Goal: Task Accomplishment & Management: Use online tool/utility

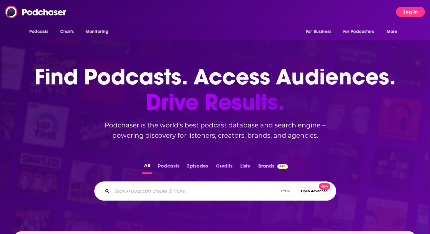
click at [406, 10] on button "Log In" at bounding box center [410, 12] width 29 height 10
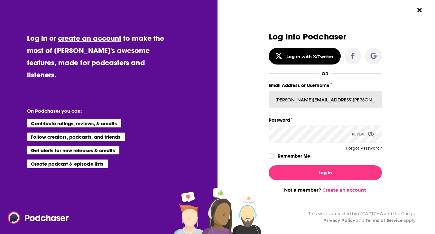
click at [336, 99] on input "[PERSON_NAME][EMAIL_ADDRESS][PERSON_NAME][DOMAIN_NAME]" at bounding box center [324, 99] width 113 height 17
click at [295, 98] on input "[PERSON_NAME][EMAIL_ADDRESS][PERSON_NAME][DOMAIN_NAME]" at bounding box center [324, 99] width 113 height 17
type input "[EMAIL_ADDRESS][PERSON_NAME][DOMAIN_NAME]"
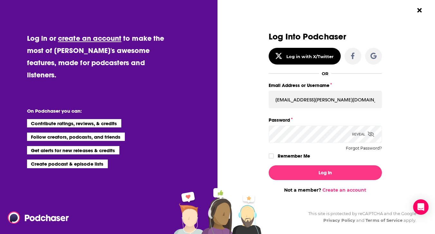
click at [268, 166] on button "Log In" at bounding box center [324, 173] width 113 height 15
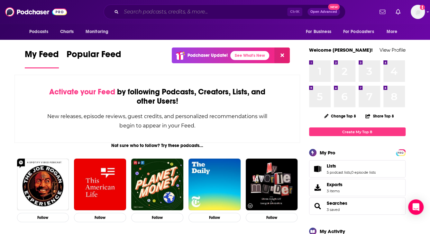
click at [126, 15] on input "Search podcasts, credits, & more..." at bounding box center [204, 12] width 166 height 10
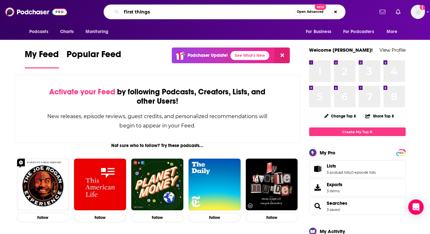
type input "first things"
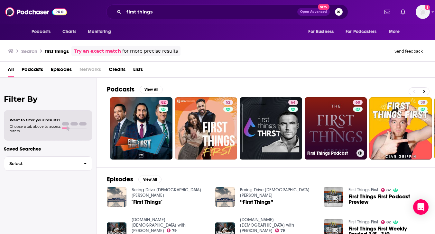
click at [336, 117] on link "60 First Things Podcast" at bounding box center [335, 128] width 62 height 62
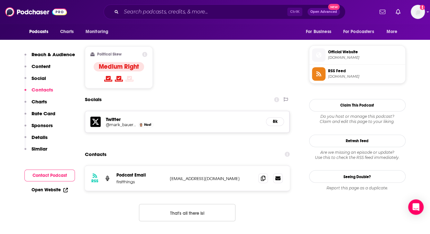
scroll to position [514, 0]
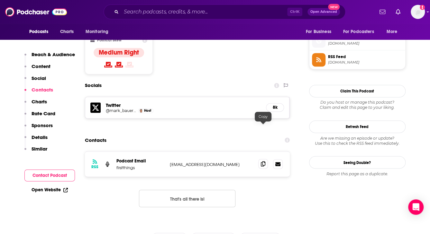
click at [265, 161] on icon at bounding box center [263, 163] width 5 height 5
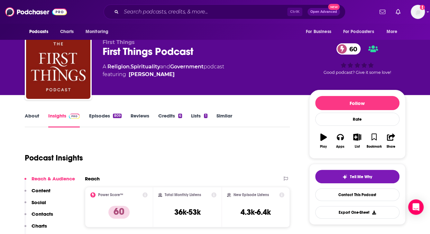
scroll to position [0, 0]
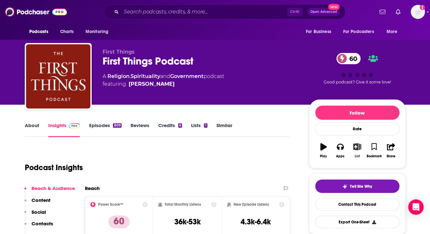
click at [357, 149] on icon "button" at bounding box center [357, 146] width 8 height 7
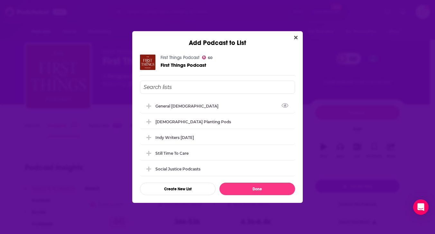
click at [204, 86] on input "Add Podcast To List" at bounding box center [217, 87] width 155 height 13
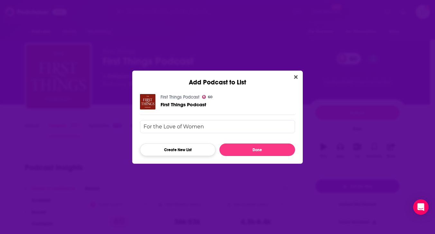
type input "For the Love of Women"
click at [197, 150] on button "Create New List" at bounding box center [178, 150] width 76 height 13
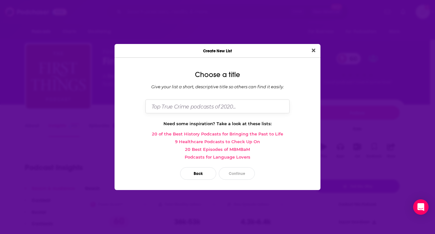
click at [204, 111] on input "Dialog" at bounding box center [217, 107] width 144 height 14
type input "For the Love of Women"
click at [233, 171] on button "Continue" at bounding box center [237, 173] width 36 height 13
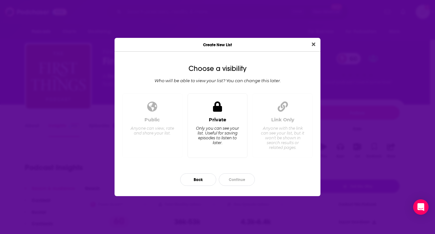
click at [227, 145] on div "Private Only you can see your list. Useful for saving episodes to listen to lat…" at bounding box center [217, 135] width 49 height 36
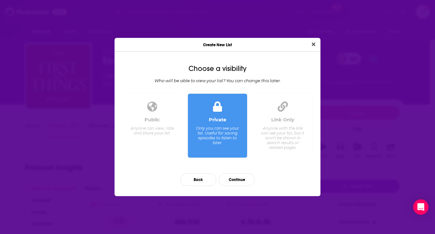
click at [274, 145] on div "Anyone with the link can see your list, but it won't be shown in search results…" at bounding box center [282, 138] width 44 height 24
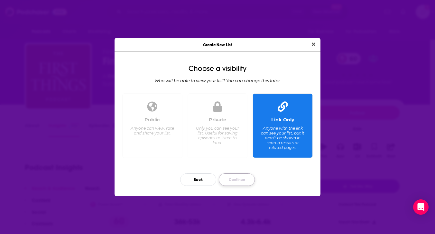
click at [238, 178] on button "Continue" at bounding box center [237, 180] width 36 height 13
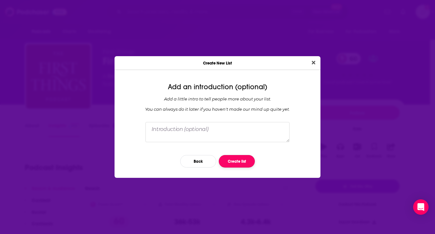
click at [234, 160] on button "Create list" at bounding box center [237, 161] width 36 height 13
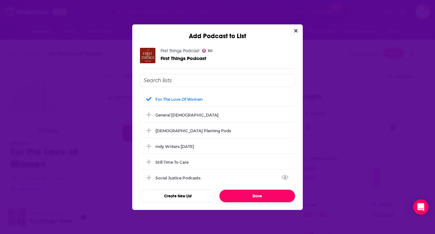
click at [231, 192] on button "Done" at bounding box center [257, 196] width 76 height 13
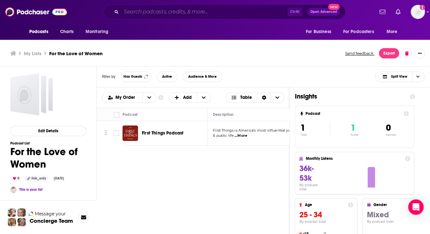
click at [150, 11] on input "Search podcasts, credits, & more..." at bounding box center [204, 12] width 166 height 10
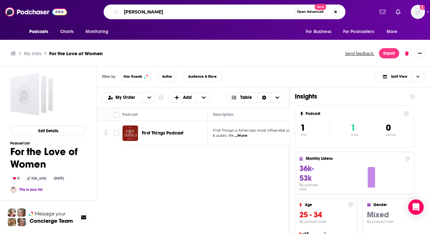
type input "[PERSON_NAME]"
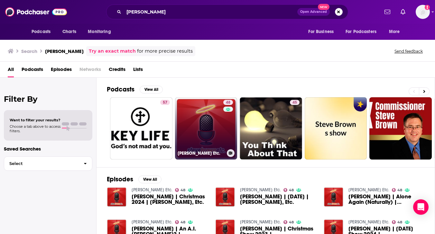
click at [213, 137] on link "48 [PERSON_NAME] Etc." at bounding box center [206, 128] width 62 height 62
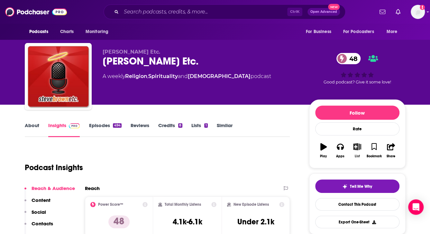
click at [353, 152] on button "List" at bounding box center [356, 150] width 17 height 23
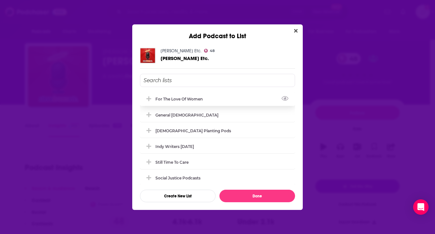
click at [217, 101] on div "For the Love of Women" at bounding box center [217, 99] width 155 height 14
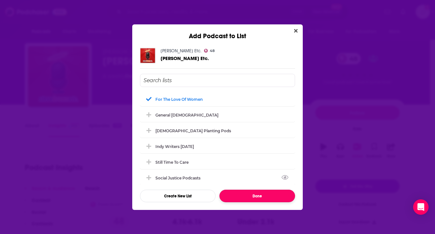
click at [251, 194] on button "Done" at bounding box center [257, 196] width 76 height 13
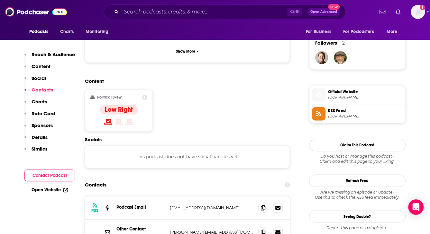
scroll to position [514, 0]
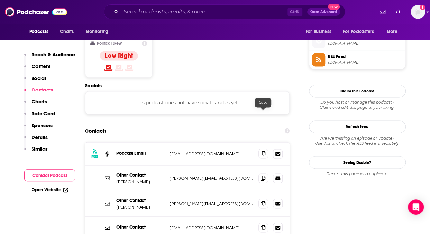
click at [266, 149] on span at bounding box center [263, 154] width 10 height 10
click at [260, 149] on span at bounding box center [263, 154] width 10 height 10
click at [260, 173] on span at bounding box center [263, 178] width 10 height 10
click at [265, 201] on icon at bounding box center [263, 203] width 5 height 5
click at [264, 225] on icon at bounding box center [263, 227] width 5 height 5
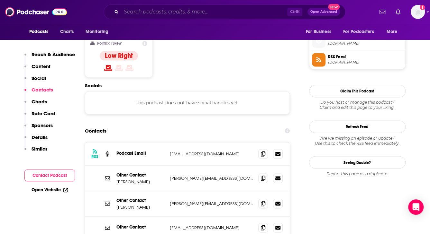
click at [212, 8] on input "Search podcasts, credits, & more..." at bounding box center [204, 12] width 166 height 10
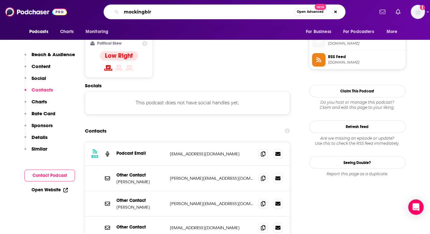
type input "mockingbird"
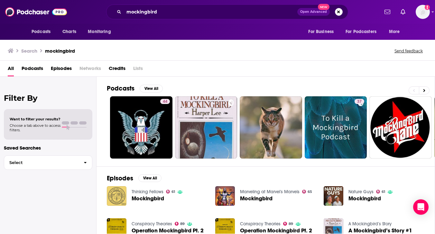
click at [204, 5] on div "mockingbird Open Advanced New" at bounding box center [227, 12] width 242 height 15
click at [204, 11] on input "mockingbird" at bounding box center [210, 12] width 173 height 10
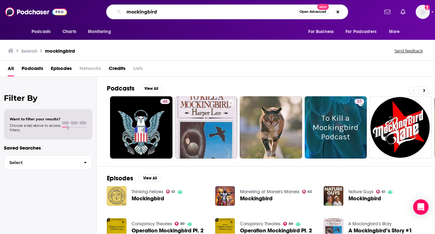
click at [204, 11] on input "mockingbird" at bounding box center [210, 12] width 173 height 10
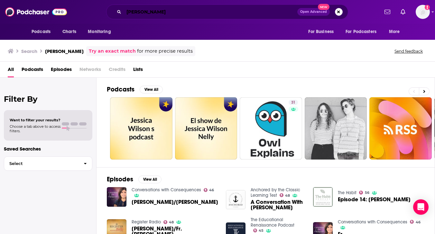
click at [169, 11] on input "[PERSON_NAME]" at bounding box center [210, 12] width 173 height 10
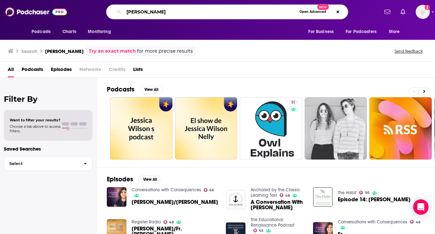
click at [169, 11] on input "[PERSON_NAME]" at bounding box center [210, 12] width 173 height 10
type input "scandal of reading"
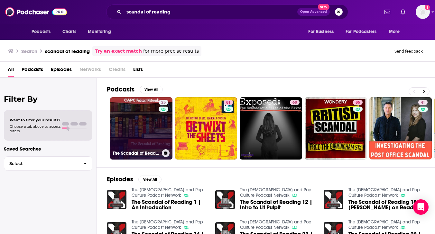
click at [133, 106] on link "25 The Scandal of Reading" at bounding box center [141, 128] width 62 height 62
